Goal: Task Accomplishment & Management: Use online tool/utility

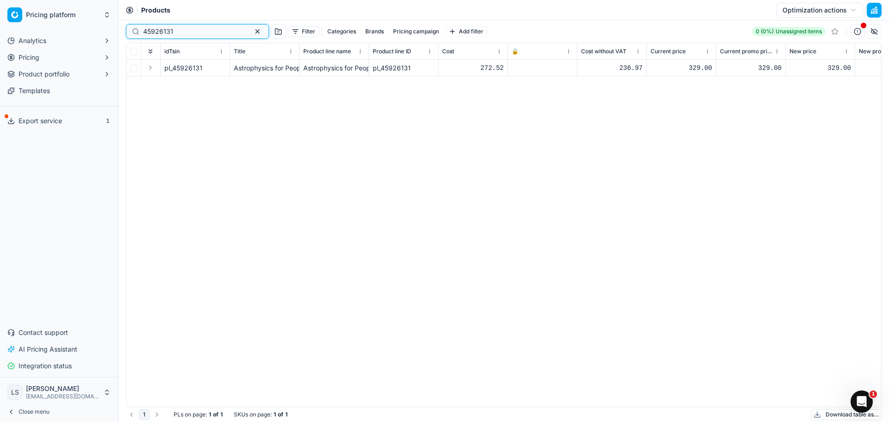
click at [212, 32] on input "45926131" at bounding box center [193, 31] width 101 height 9
paste input "64151566"
type input "64151566"
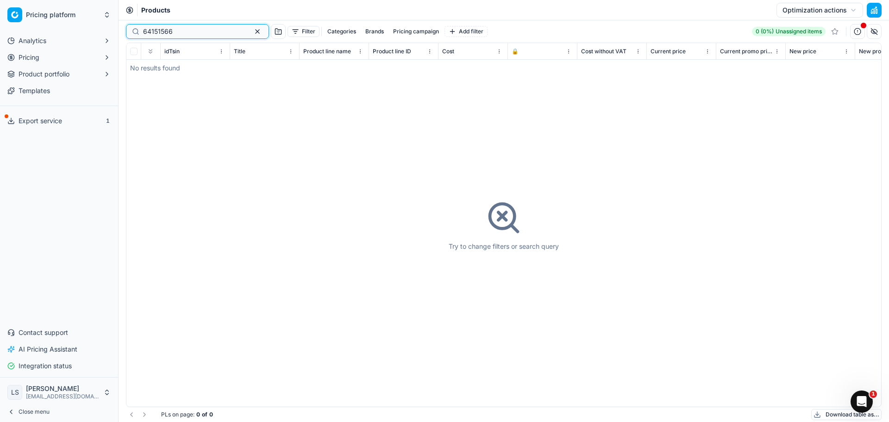
click at [252, 32] on button "button" at bounding box center [257, 31] width 11 height 11
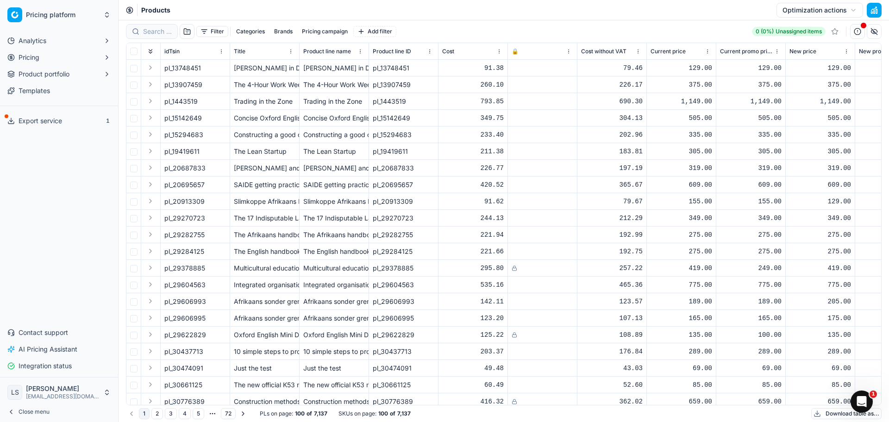
click at [834, 416] on button "Download table as..." at bounding box center [846, 413] width 70 height 11
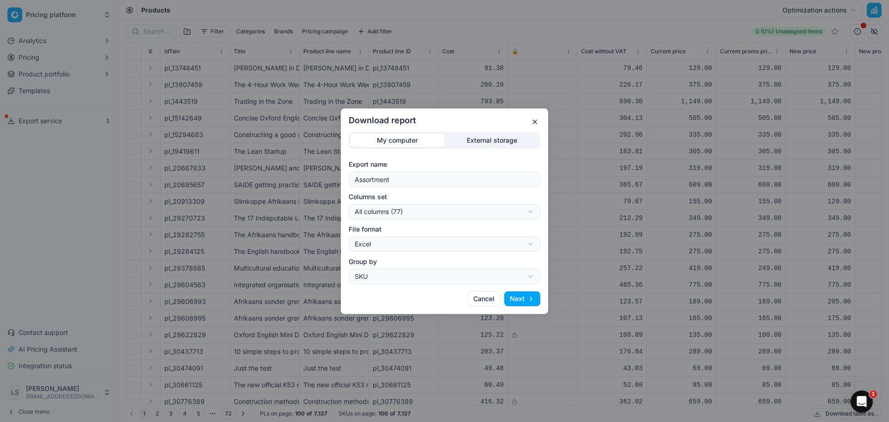
click at [525, 296] on button "Next" at bounding box center [522, 298] width 36 height 15
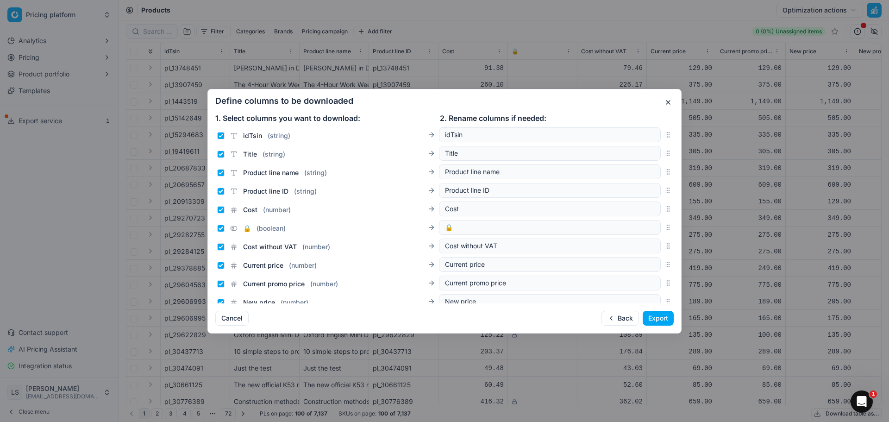
click at [659, 310] on div "Define columns to be downloaded 1. Select columns you want to download: 2. Rena…" at bounding box center [444, 211] width 474 height 245
click at [657, 320] on button "Export" at bounding box center [658, 318] width 31 height 15
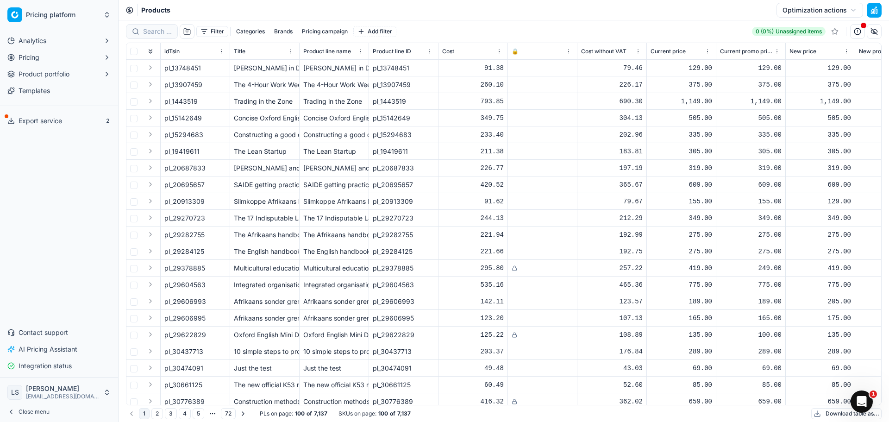
click at [52, 124] on span "Export service" at bounding box center [41, 120] width 44 height 9
